Goal: Transaction & Acquisition: Book appointment/travel/reservation

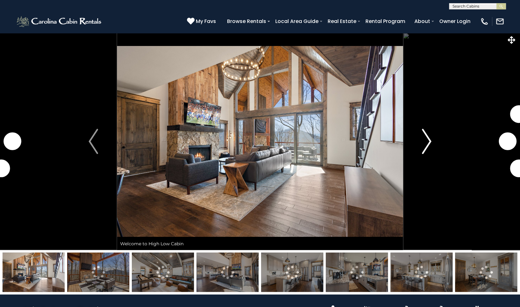
click at [426, 143] on img "Next" at bounding box center [426, 141] width 9 height 25
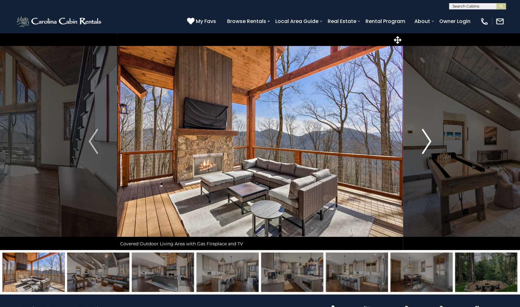
click at [426, 143] on img "Next" at bounding box center [426, 141] width 9 height 25
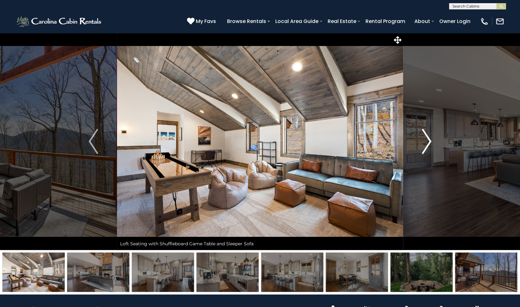
click at [426, 143] on img "Next" at bounding box center [426, 141] width 9 height 25
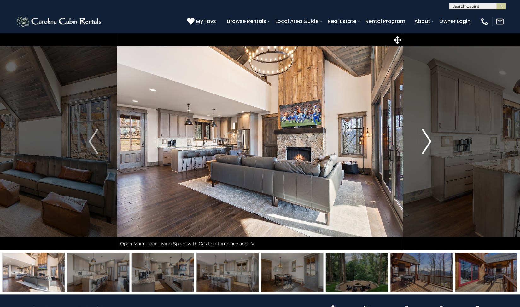
click at [426, 143] on img "Next" at bounding box center [426, 141] width 9 height 25
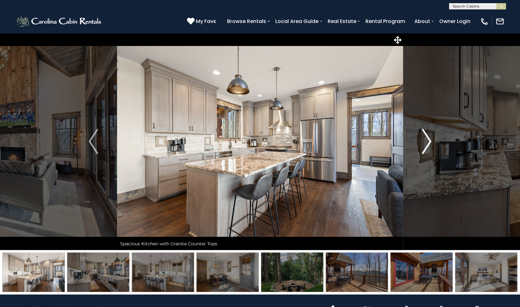
click at [426, 143] on img "Next" at bounding box center [426, 141] width 9 height 25
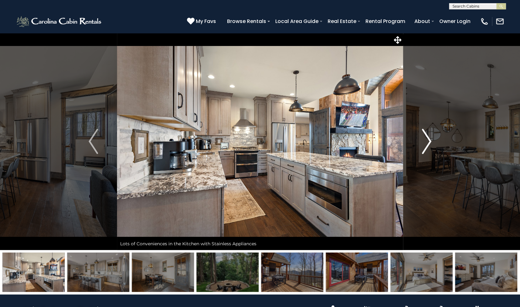
click at [426, 143] on img "Next" at bounding box center [426, 141] width 9 height 25
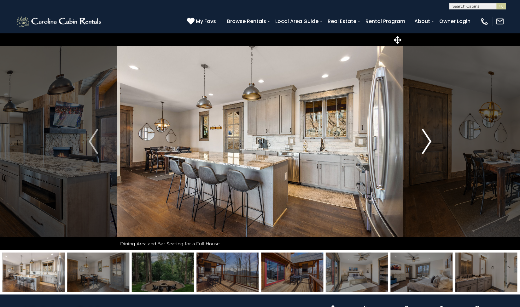
click at [426, 143] on img "Next" at bounding box center [426, 141] width 9 height 25
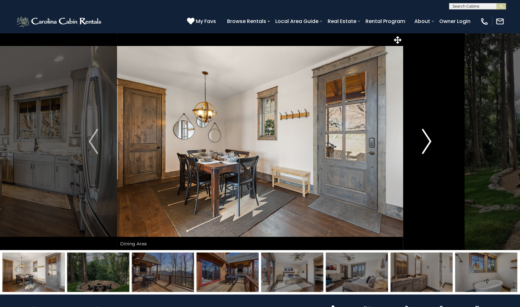
click at [426, 143] on img "Next" at bounding box center [426, 141] width 9 height 25
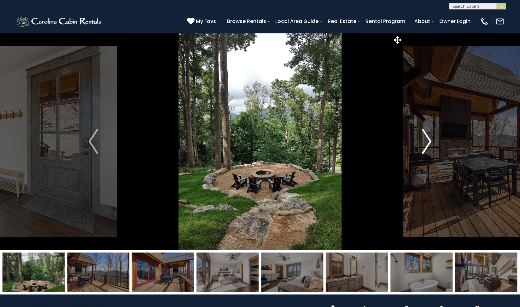
click at [426, 143] on img "Next" at bounding box center [426, 141] width 9 height 25
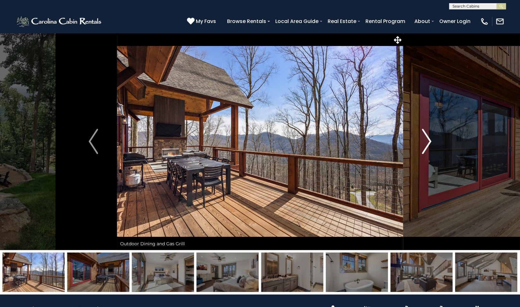
click at [426, 143] on img "Next" at bounding box center [426, 141] width 9 height 25
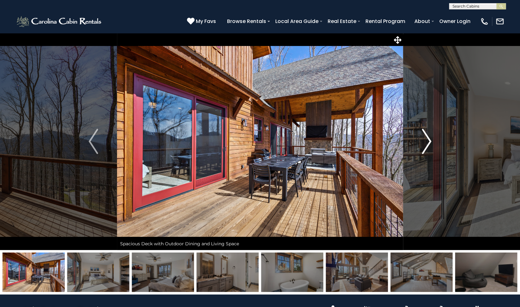
click at [426, 143] on img "Next" at bounding box center [426, 141] width 9 height 25
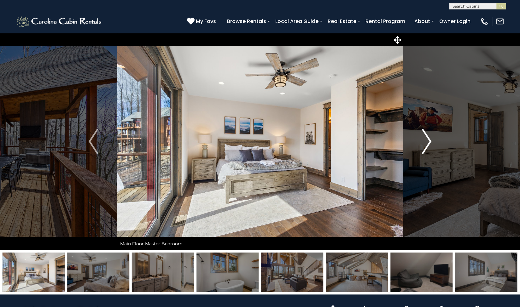
click at [426, 143] on img "Next" at bounding box center [426, 141] width 9 height 25
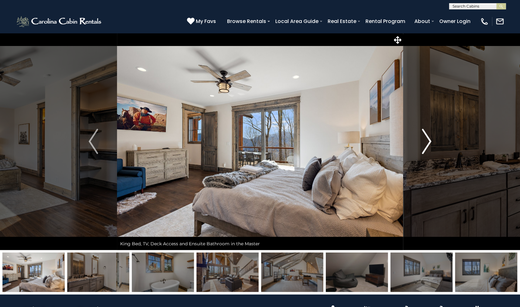
click at [426, 143] on img "Next" at bounding box center [426, 141] width 9 height 25
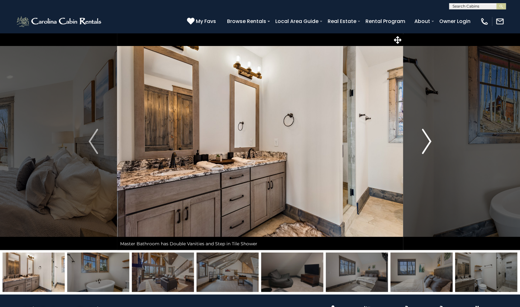
click at [426, 143] on img "Next" at bounding box center [426, 141] width 9 height 25
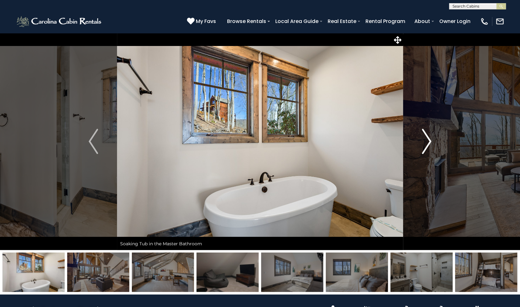
click at [426, 143] on img "Next" at bounding box center [426, 141] width 9 height 25
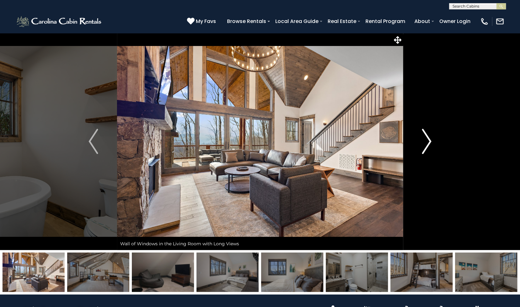
click at [426, 143] on img "Next" at bounding box center [426, 141] width 9 height 25
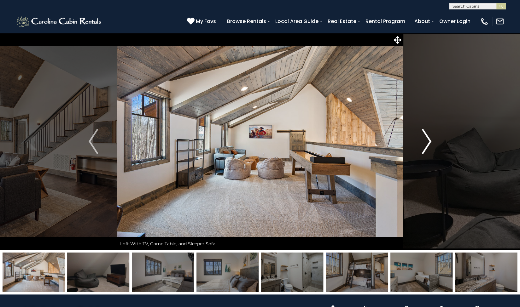
click at [426, 143] on img "Next" at bounding box center [426, 141] width 9 height 25
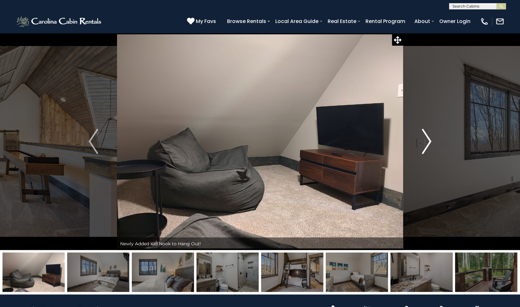
click at [426, 143] on img "Next" at bounding box center [426, 141] width 9 height 25
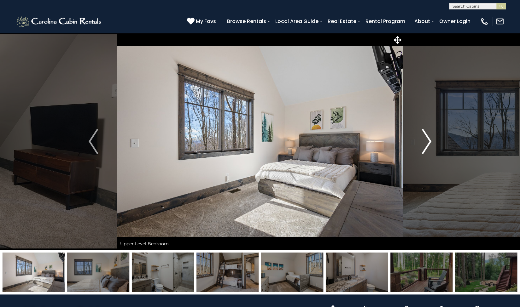
click at [426, 143] on img "Next" at bounding box center [426, 141] width 9 height 25
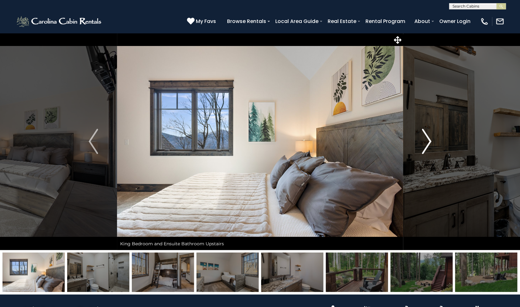
click at [429, 144] on img "Next" at bounding box center [426, 141] width 9 height 25
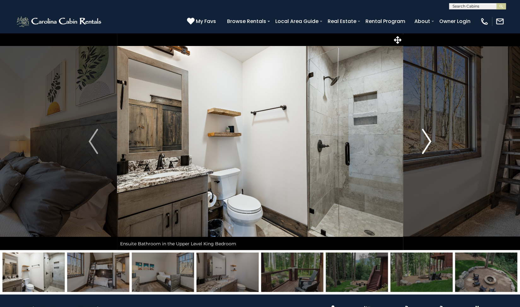
click at [429, 144] on img "Next" at bounding box center [426, 141] width 9 height 25
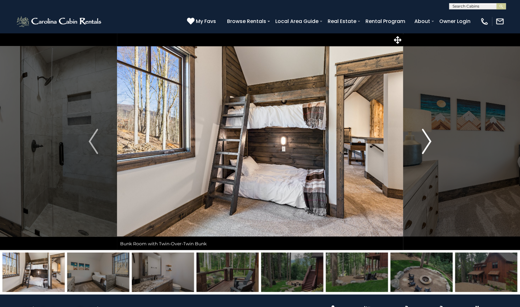
click at [429, 144] on img "Next" at bounding box center [426, 141] width 9 height 25
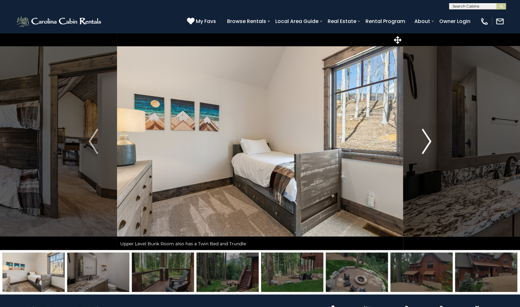
click at [429, 144] on img "Next" at bounding box center [426, 141] width 9 height 25
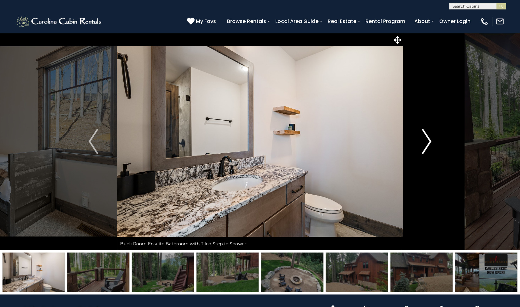
click at [429, 144] on img "Next" at bounding box center [426, 141] width 9 height 25
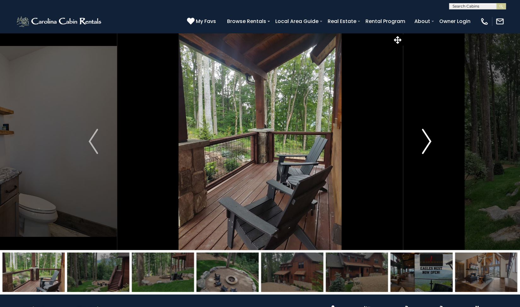
click at [429, 144] on img "Next" at bounding box center [426, 141] width 9 height 25
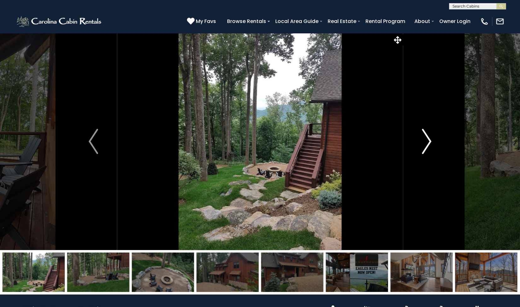
click at [429, 144] on img "Next" at bounding box center [426, 141] width 9 height 25
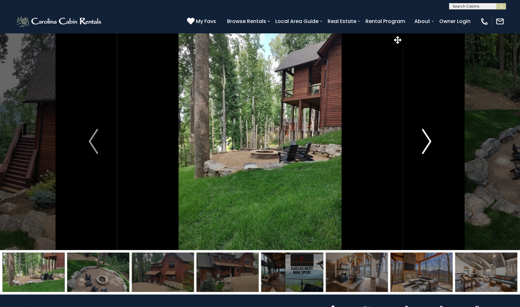
click at [429, 144] on img "Next" at bounding box center [426, 141] width 9 height 25
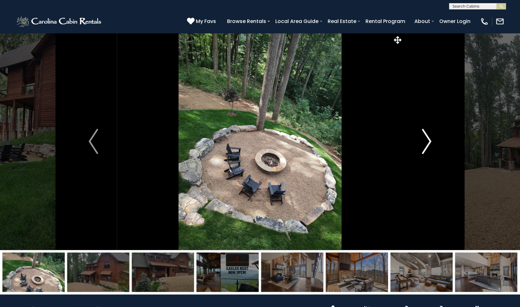
click at [429, 144] on img "Next" at bounding box center [426, 141] width 9 height 25
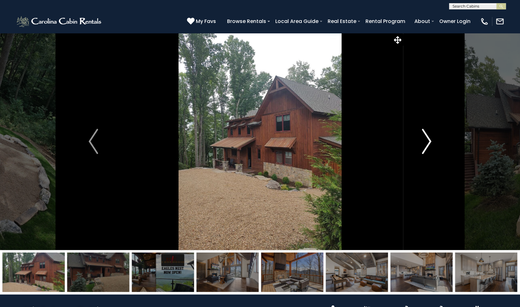
click at [429, 144] on img "Next" at bounding box center [426, 141] width 9 height 25
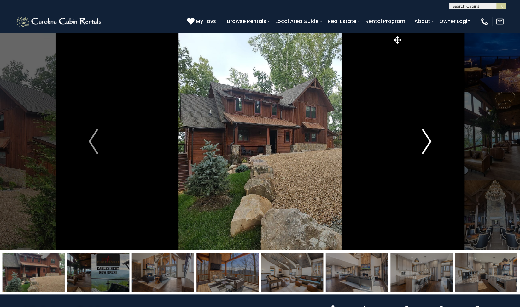
click at [429, 144] on img "Next" at bounding box center [426, 141] width 9 height 25
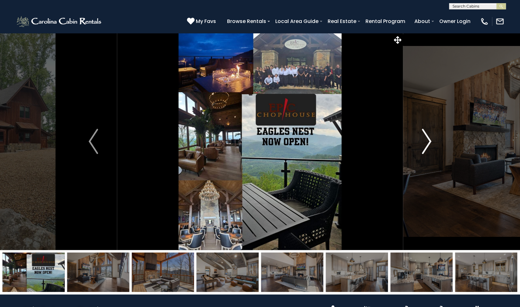
click at [429, 144] on img "Next" at bounding box center [426, 141] width 9 height 25
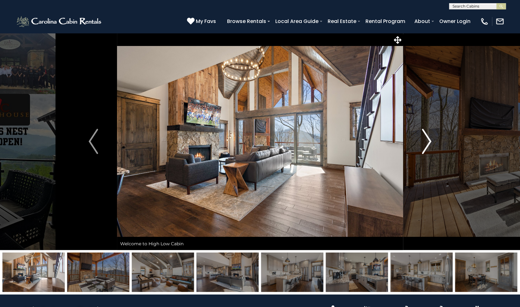
click at [429, 144] on img "Next" at bounding box center [426, 141] width 9 height 25
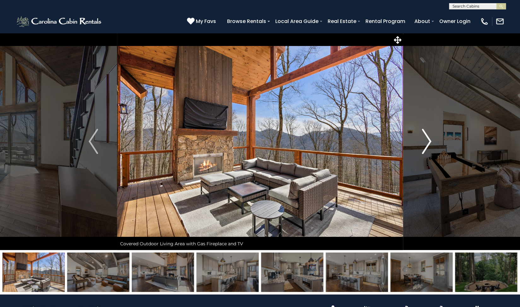
click at [429, 144] on img "Next" at bounding box center [426, 141] width 9 height 25
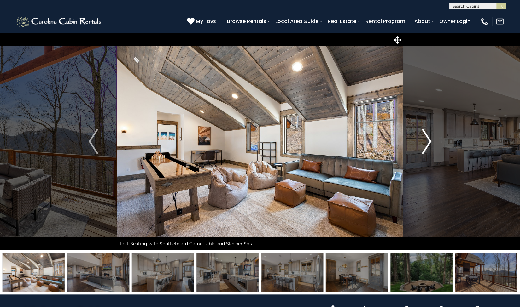
click at [429, 144] on img "Next" at bounding box center [426, 141] width 9 height 25
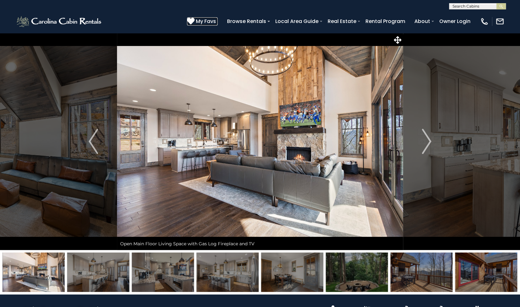
click at [216, 21] on span "My Favs" at bounding box center [206, 21] width 20 height 8
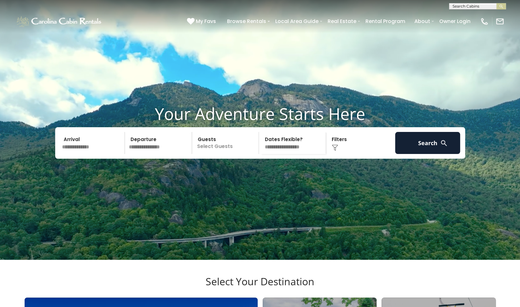
click at [470, 7] on input "text" at bounding box center [476, 7] width 55 height 6
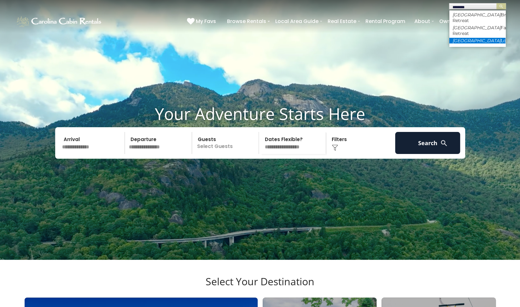
type input "*******"
click at [468, 38] on em "[GEOGRAPHIC_DATA]" at bounding box center [476, 41] width 48 height 6
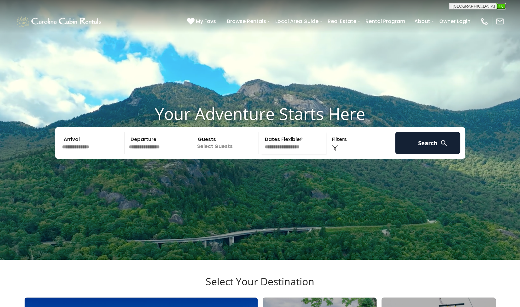
click at [502, 4] on img "submit" at bounding box center [500, 6] width 5 height 5
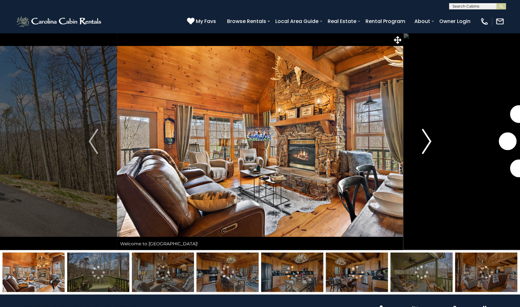
click at [424, 140] on img "Next" at bounding box center [426, 141] width 9 height 25
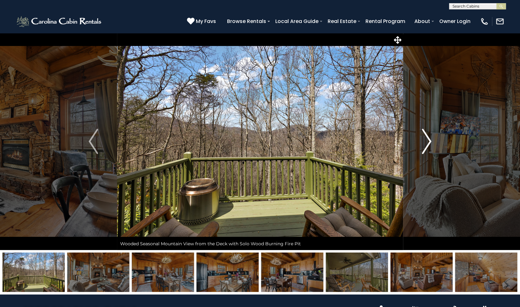
click at [424, 140] on img "Next" at bounding box center [426, 141] width 9 height 25
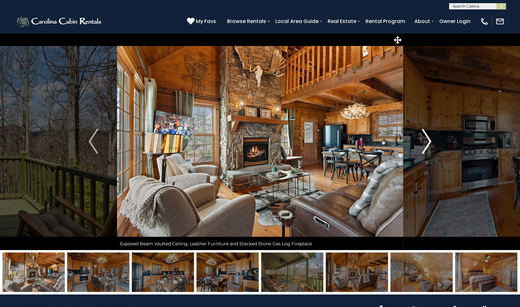
click at [424, 140] on img "Next" at bounding box center [426, 141] width 9 height 25
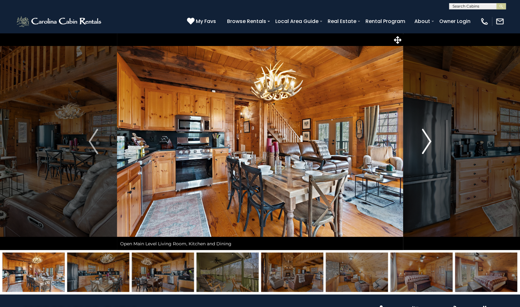
click at [424, 140] on img "Next" at bounding box center [426, 141] width 9 height 25
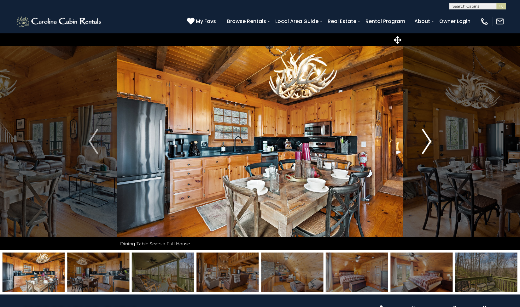
click at [424, 140] on img "Next" at bounding box center [426, 141] width 9 height 25
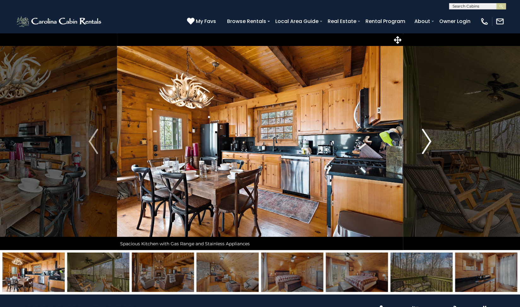
click at [424, 140] on img "Next" at bounding box center [426, 141] width 9 height 25
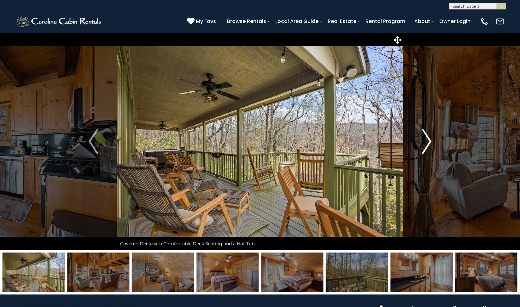
click at [424, 140] on img "Next" at bounding box center [426, 141] width 9 height 25
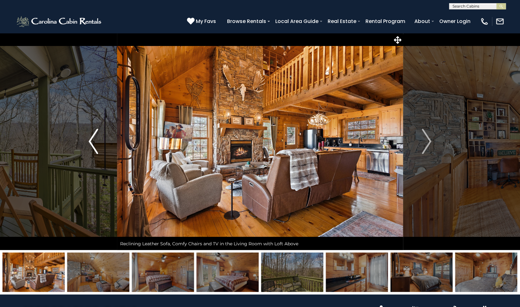
click at [91, 143] on img "Previous" at bounding box center [93, 141] width 9 height 25
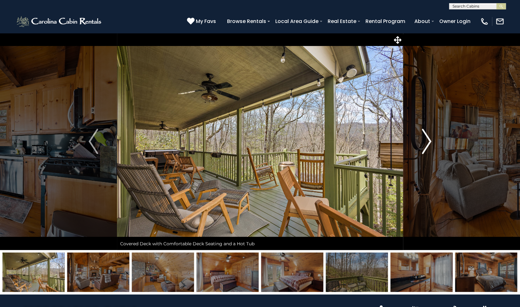
click at [431, 138] on button "Next" at bounding box center [426, 141] width 47 height 217
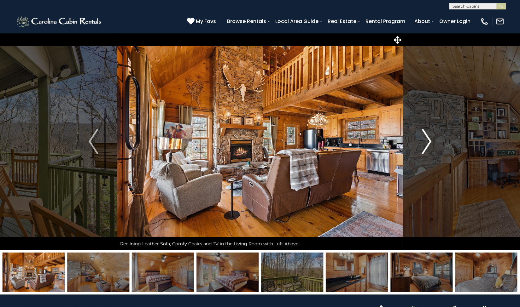
click at [431, 138] on button "Next" at bounding box center [426, 141] width 47 height 217
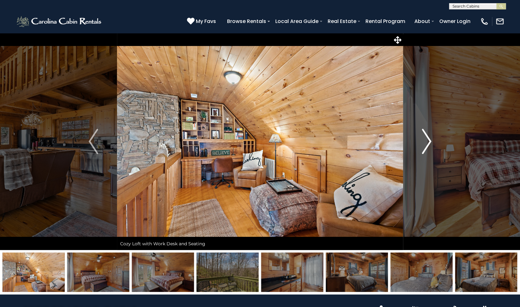
click at [431, 138] on button "Next" at bounding box center [426, 141] width 47 height 217
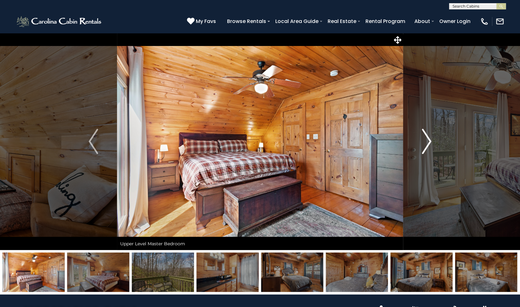
click at [431, 138] on button "Next" at bounding box center [426, 141] width 47 height 217
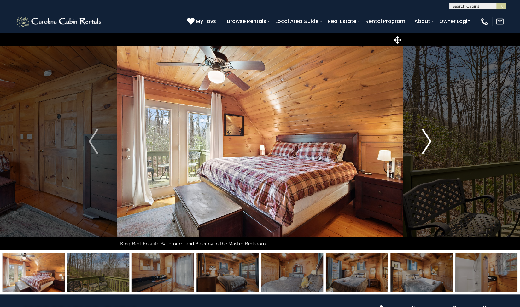
click at [431, 138] on button "Next" at bounding box center [426, 141] width 47 height 217
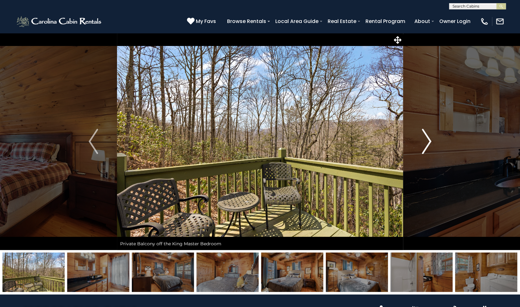
click at [431, 138] on button "Next" at bounding box center [426, 141] width 47 height 217
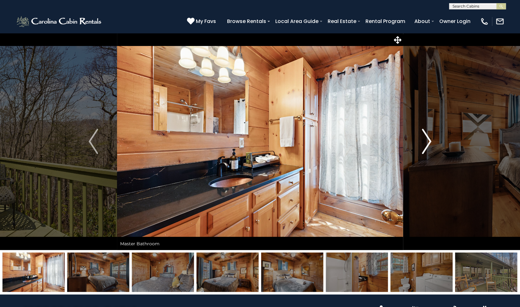
click at [431, 138] on button "Next" at bounding box center [426, 141] width 47 height 217
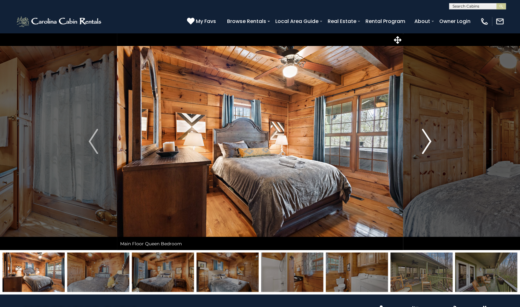
click at [431, 138] on button "Next" at bounding box center [426, 141] width 47 height 217
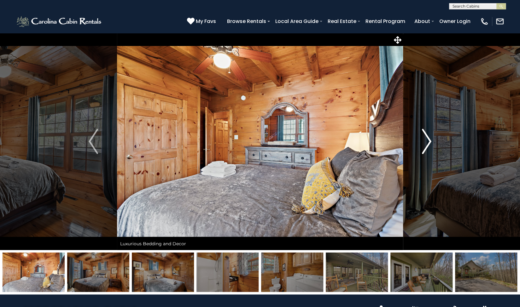
click at [431, 138] on button "Next" at bounding box center [426, 141] width 47 height 217
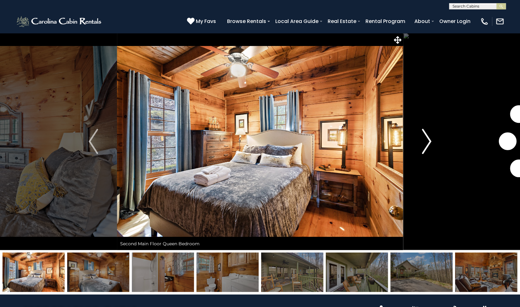
click at [431, 138] on button "Next" at bounding box center [426, 141] width 47 height 217
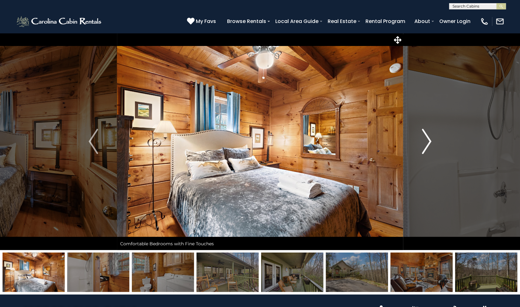
click at [431, 138] on button "Next" at bounding box center [426, 141] width 47 height 217
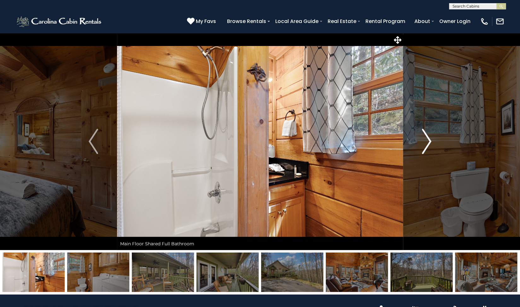
click at [431, 138] on button "Next" at bounding box center [426, 141] width 47 height 217
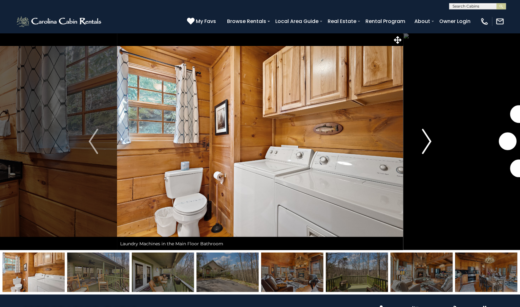
click at [431, 138] on button "Next" at bounding box center [426, 141] width 47 height 217
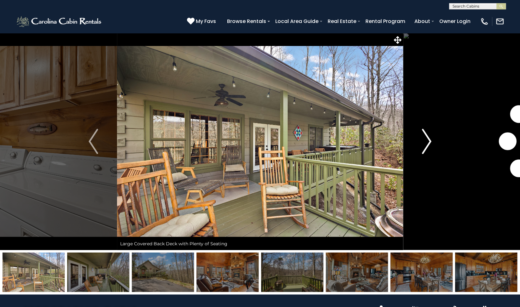
click at [431, 138] on button "Next" at bounding box center [426, 141] width 47 height 217
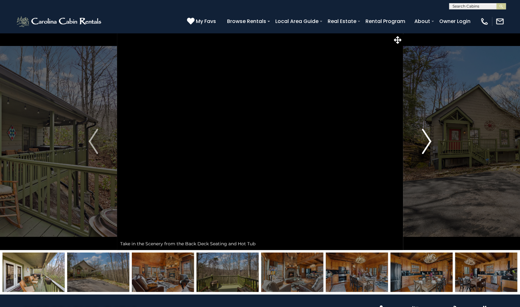
click at [431, 138] on button "Next" at bounding box center [426, 141] width 47 height 217
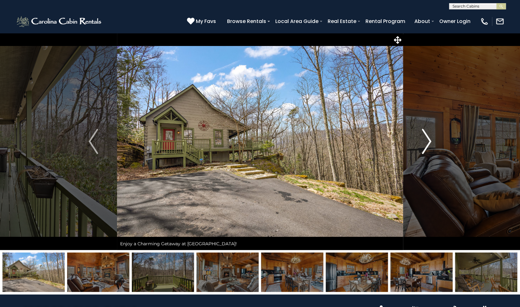
click at [431, 138] on button "Next" at bounding box center [426, 141] width 47 height 217
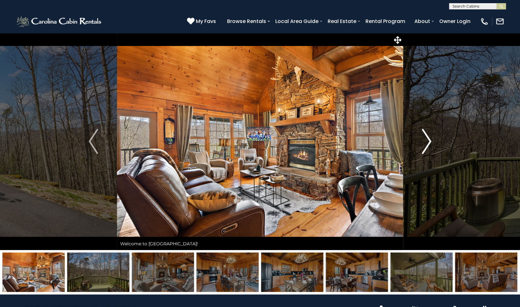
click at [431, 138] on button "Next" at bounding box center [426, 141] width 47 height 217
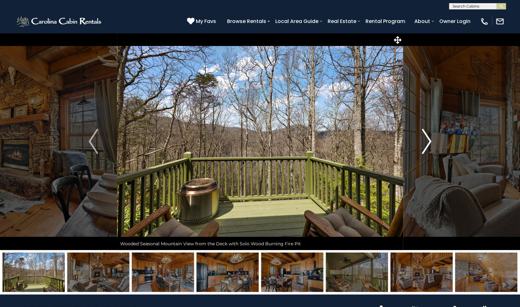
click at [431, 138] on button "Next" at bounding box center [426, 141] width 47 height 217
